Goal: Task Accomplishment & Management: Use online tool/utility

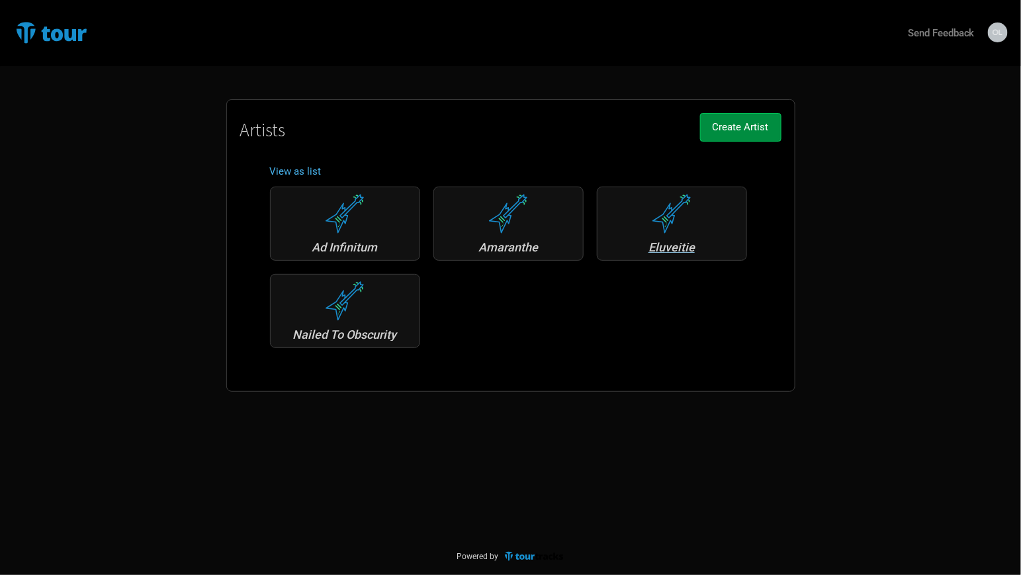
click at [680, 241] on div "Eluveitie" at bounding box center [672, 247] width 136 height 12
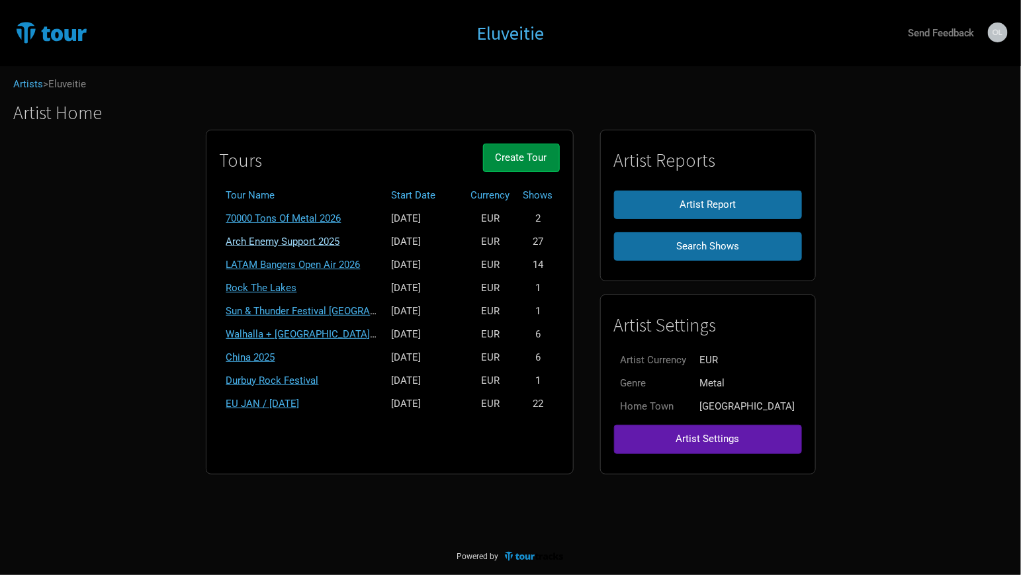
click at [338, 236] on link "Arch Enemy Support 2025" at bounding box center [283, 242] width 114 height 12
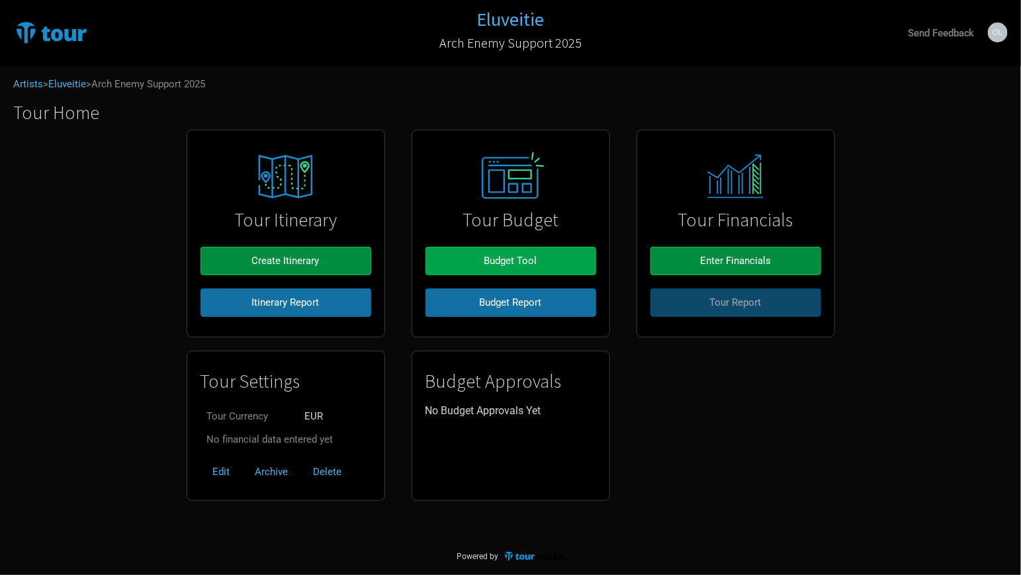
click at [525, 262] on span "Budget Tool" at bounding box center [510, 261] width 53 height 12
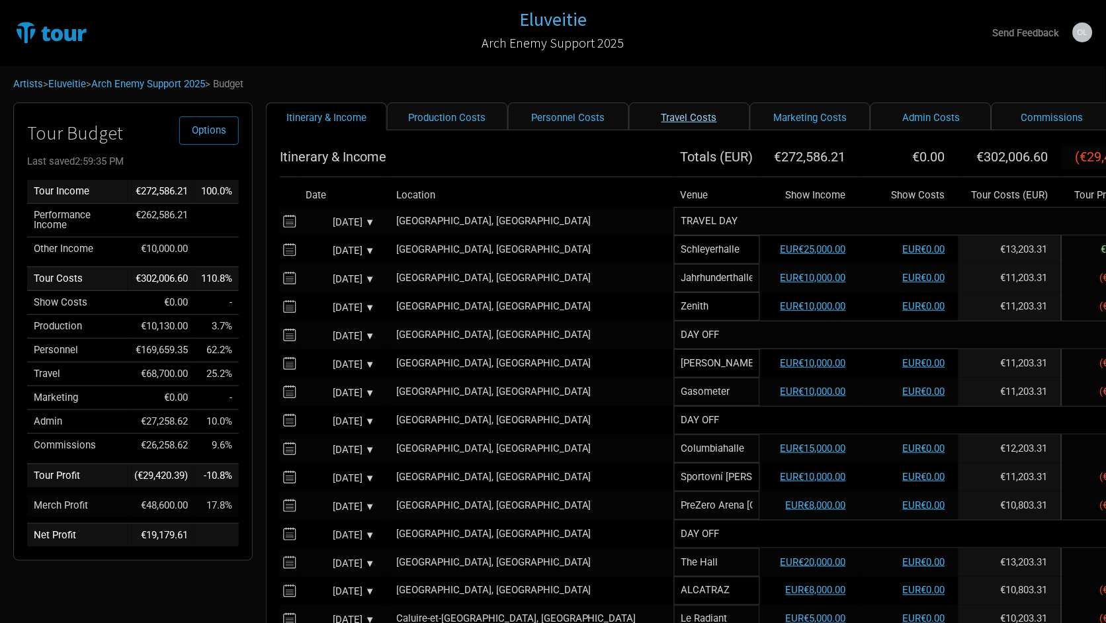
click at [643, 117] on link "Travel Costs" at bounding box center [689, 117] width 121 height 28
select select "EUR"
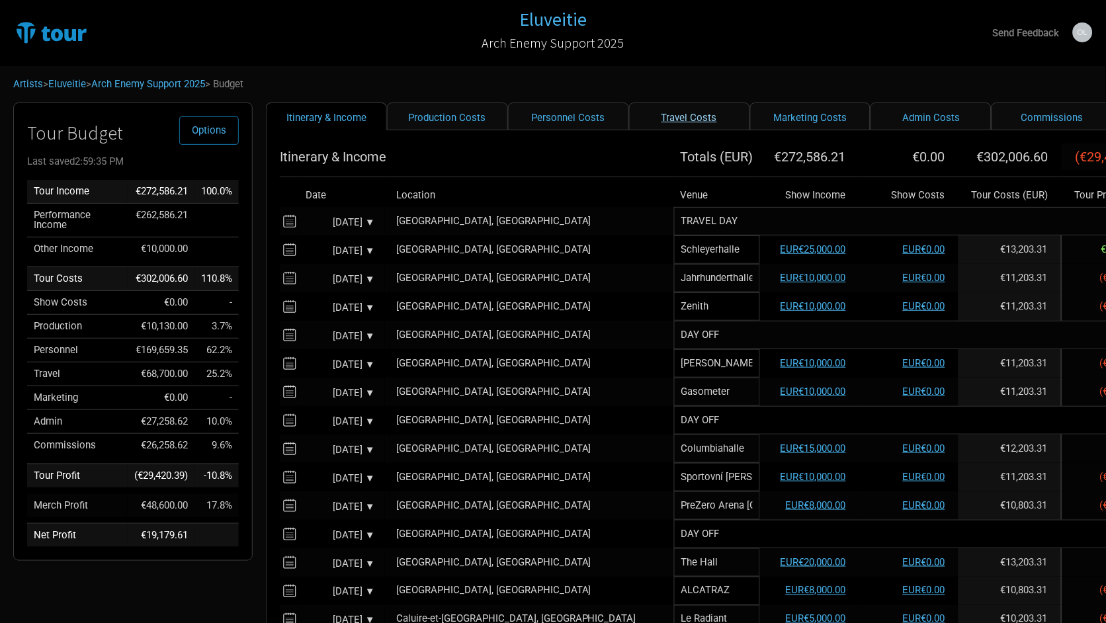
select select "EUR"
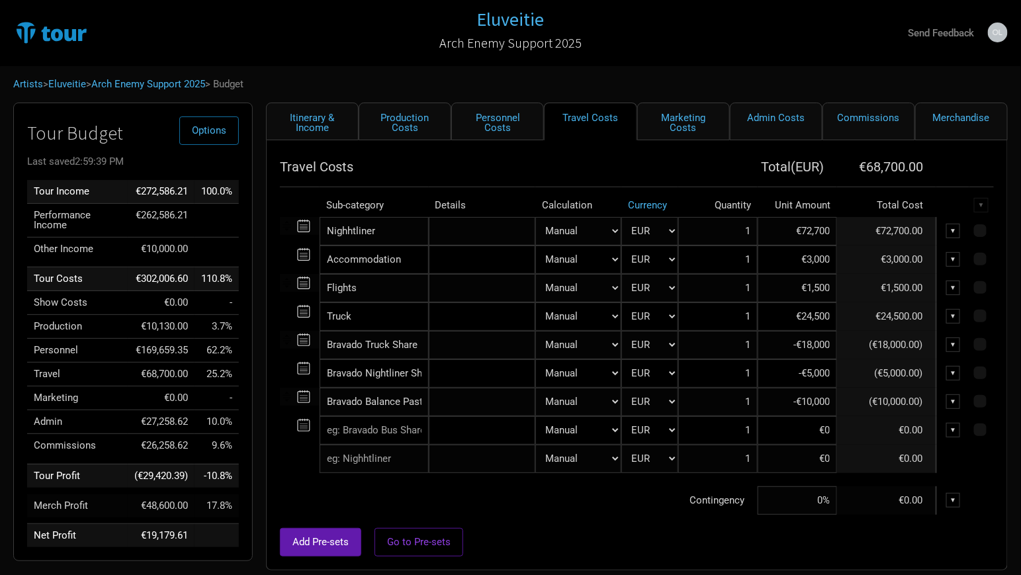
click at [818, 315] on input "€24,500" at bounding box center [797, 316] width 79 height 28
type input "€24,250"
click at [600, 522] on div at bounding box center [637, 521] width 714 height 13
click at [310, 125] on link "Itinerary & Income" at bounding box center [312, 122] width 93 height 38
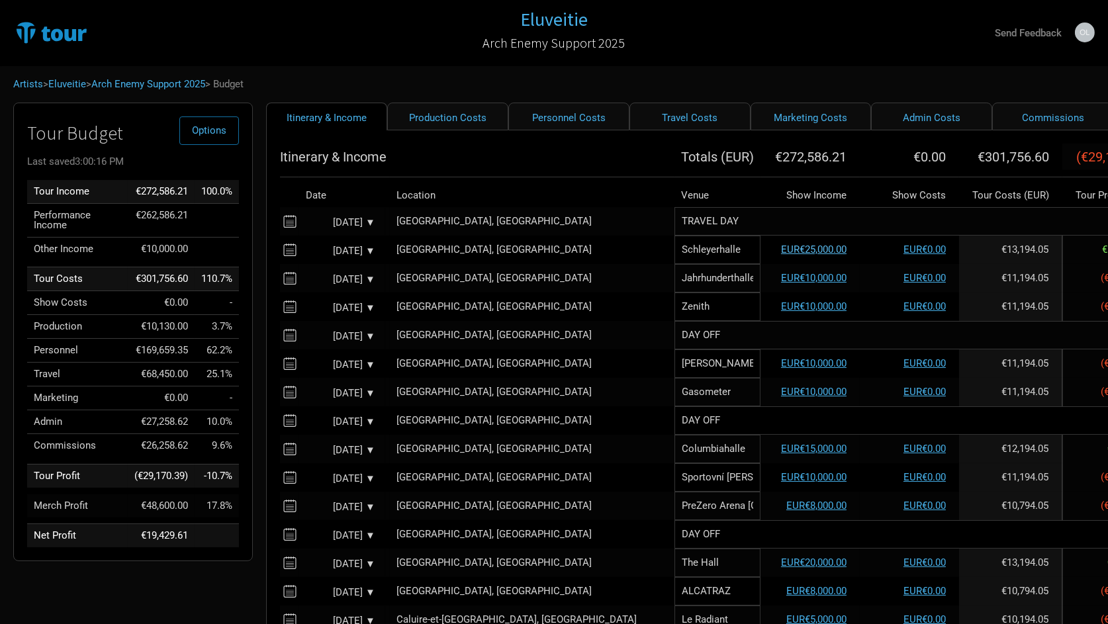
click at [781, 251] on link "EUR€25,000.00" at bounding box center [814, 249] width 66 height 12
select select "Support"
select select "EUR"
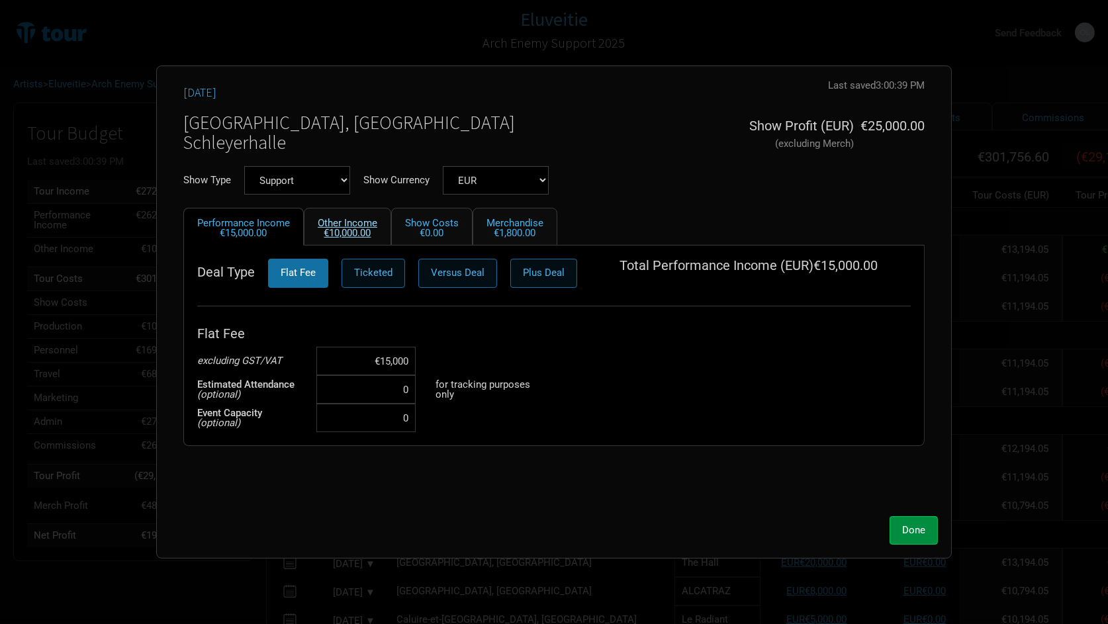
scroll to position [16, 0]
click at [359, 222] on link "Other Income €10,000.00" at bounding box center [347, 227] width 87 height 38
select select "EUR"
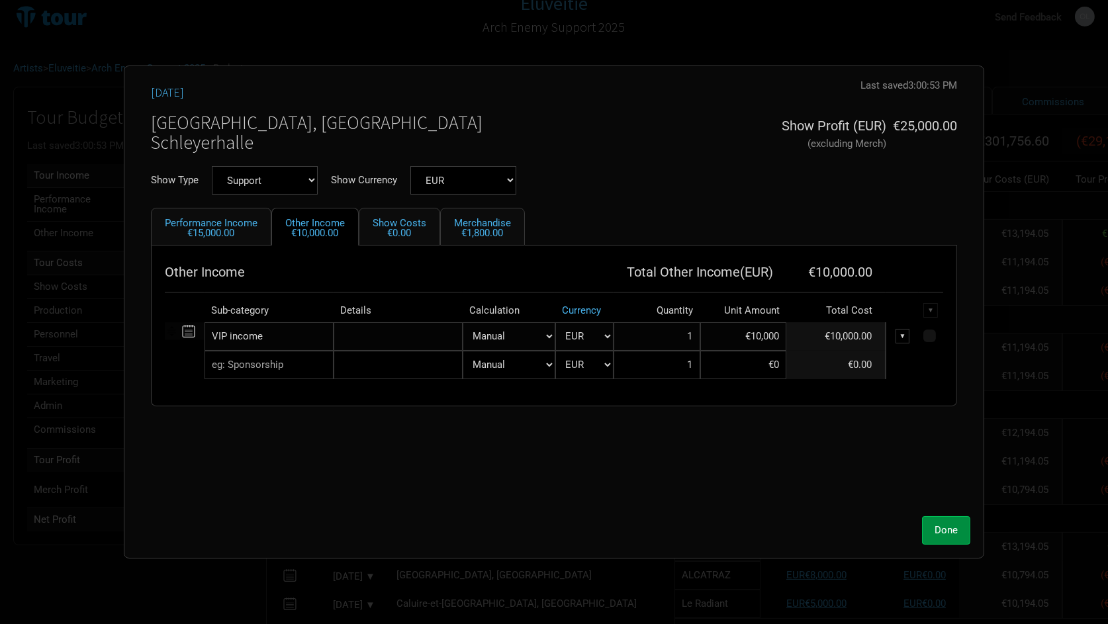
click at [763, 338] on input "€10,000" at bounding box center [743, 336] width 87 height 28
type input "€12,000"
click at [569, 504] on div "[DATE] Last saved 3:00:53 PM Unsaved [GEOGRAPHIC_DATA], [GEOGRAPHIC_DATA] Schle…" at bounding box center [554, 294] width 832 height 430
click at [944, 525] on span "Done" at bounding box center [945, 530] width 23 height 12
